Goal: Navigation & Orientation: Find specific page/section

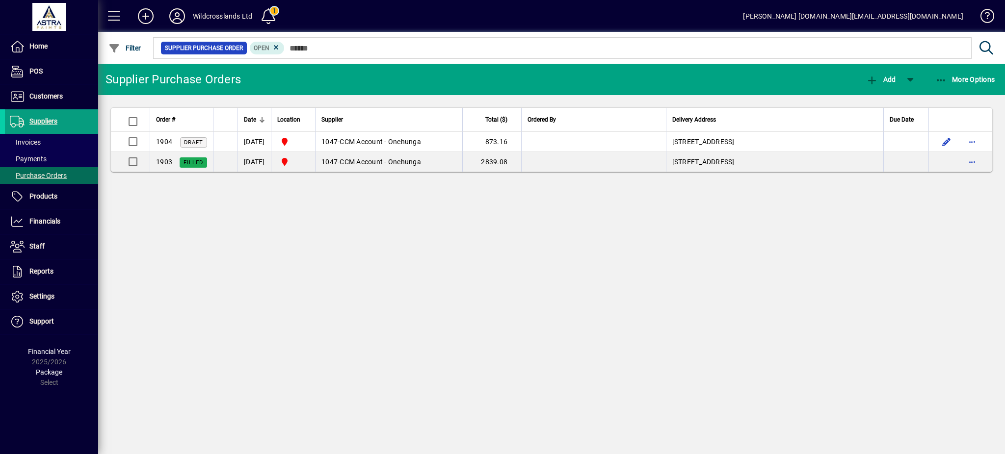
click at [344, 249] on div "Supplier Purchase Orders Add More Options Order # Date Location Supplier Total …" at bounding box center [551, 259] width 907 height 391
click at [28, 175] on span "Purchase Orders" at bounding box center [38, 176] width 57 height 8
click at [37, 199] on span "Products" at bounding box center [43, 196] width 28 height 8
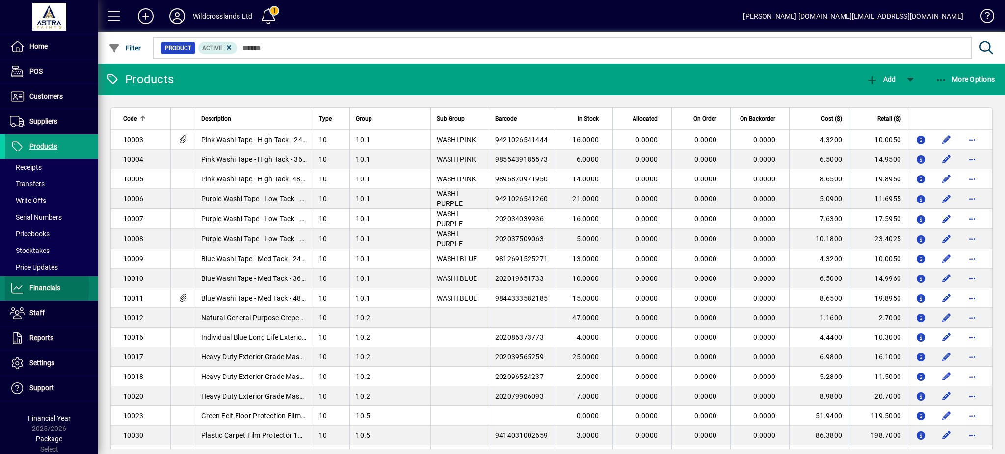
click at [30, 289] on span "Financials" at bounding box center [44, 288] width 31 height 8
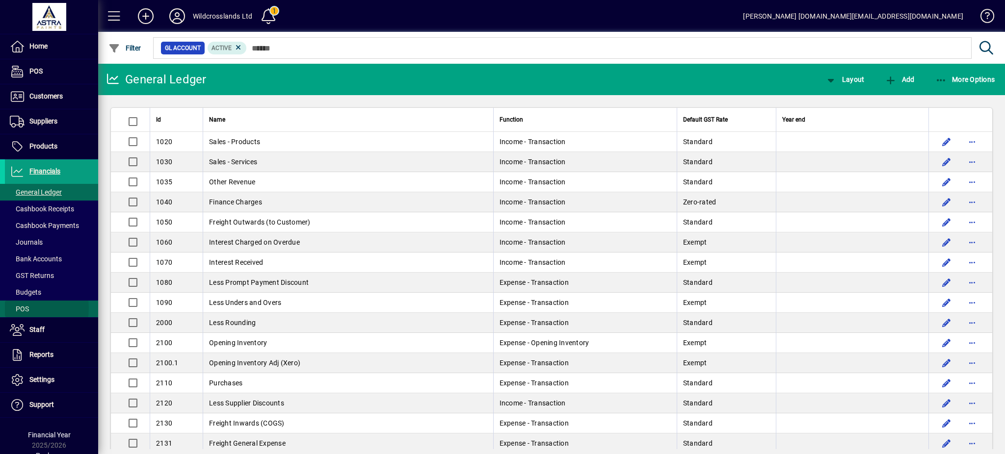
click at [14, 308] on span "POS" at bounding box center [19, 309] width 19 height 8
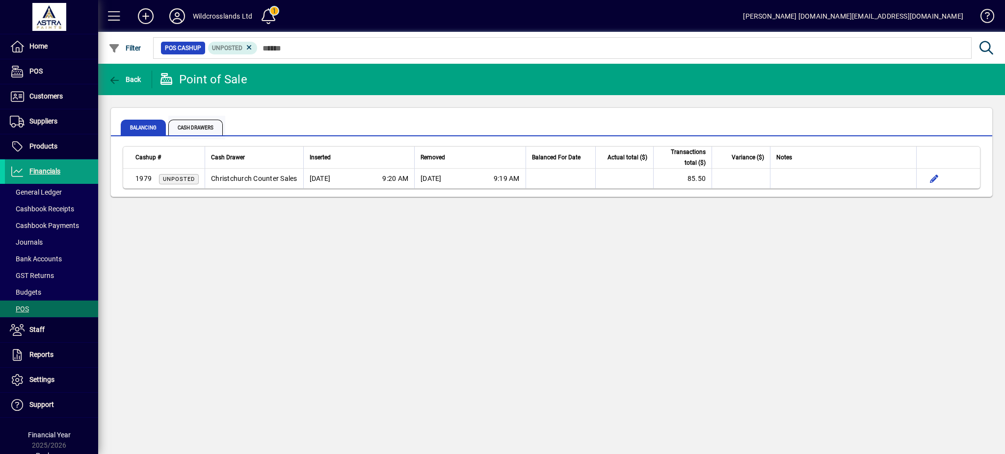
click at [207, 123] on span "Cash Drawers" at bounding box center [195, 128] width 54 height 16
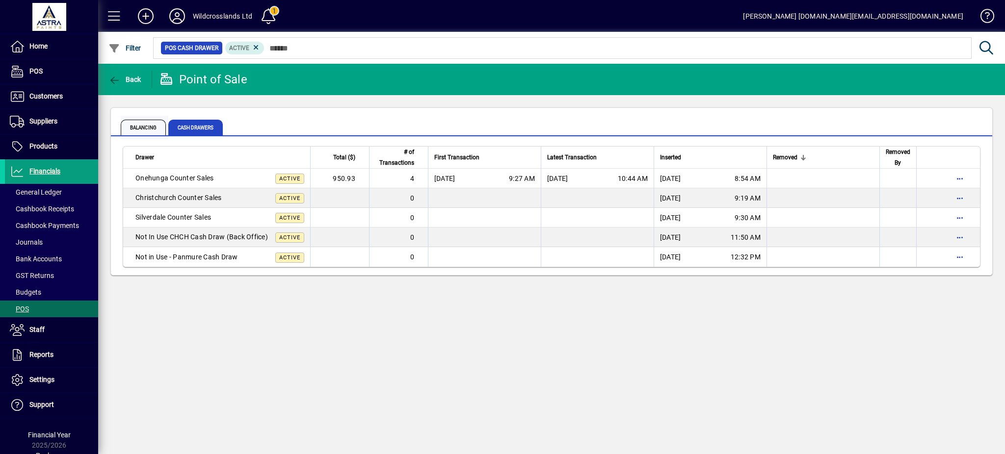
click at [148, 126] on span "Balancing" at bounding box center [143, 128] width 45 height 16
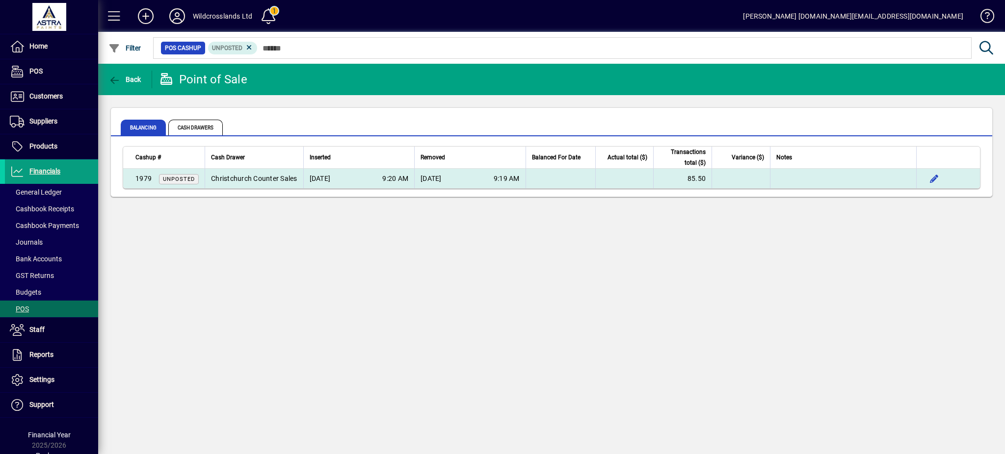
click at [255, 178] on div "Christchurch Counter Sales" at bounding box center [254, 179] width 86 height 10
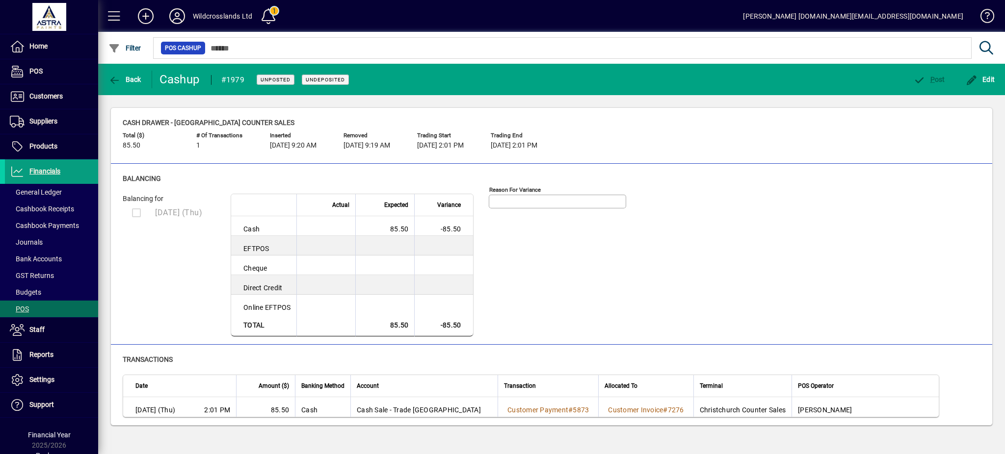
click at [204, 267] on div "Balancing for [DATE] (Thu)" at bounding box center [172, 265] width 98 height 143
click at [114, 78] on icon "button" at bounding box center [114, 81] width 12 height 10
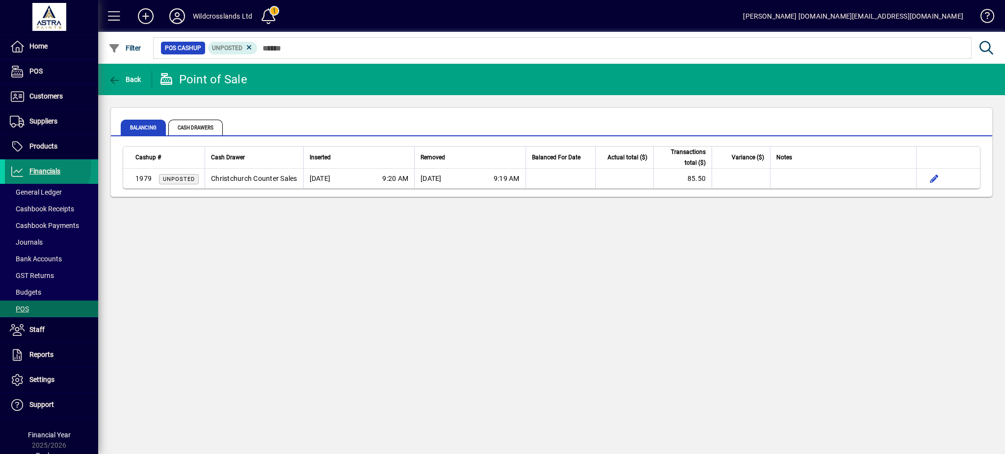
click at [39, 167] on span "Financials" at bounding box center [44, 171] width 31 height 8
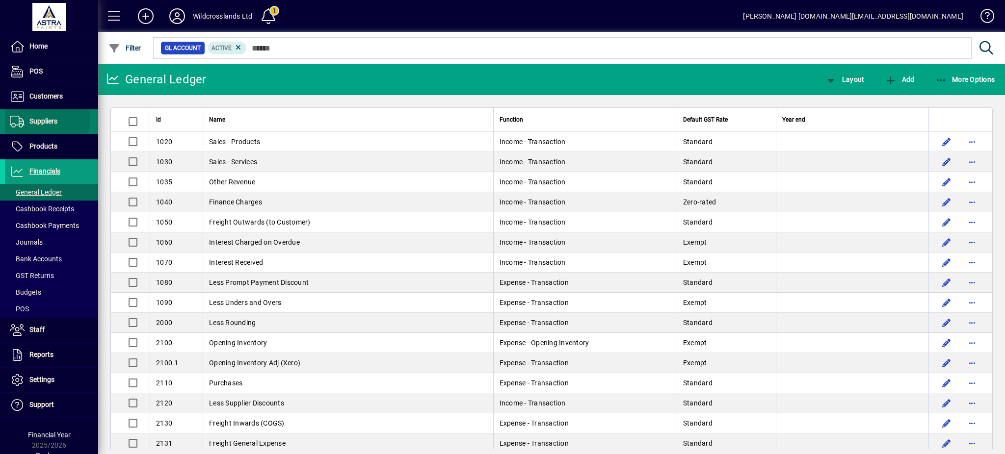
click at [31, 118] on span "Suppliers" at bounding box center [43, 121] width 28 height 8
